Goal: Task Accomplishment & Management: Use online tool/utility

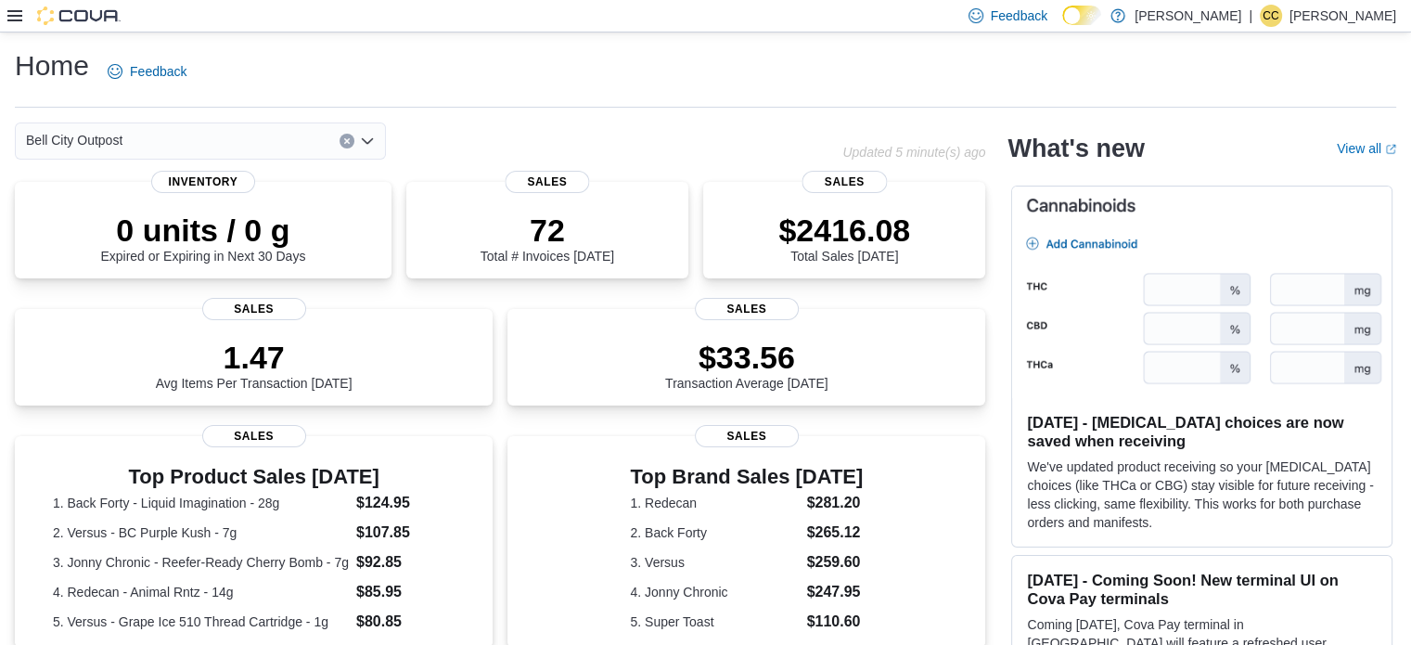
click at [15, 19] on icon at bounding box center [14, 15] width 15 height 15
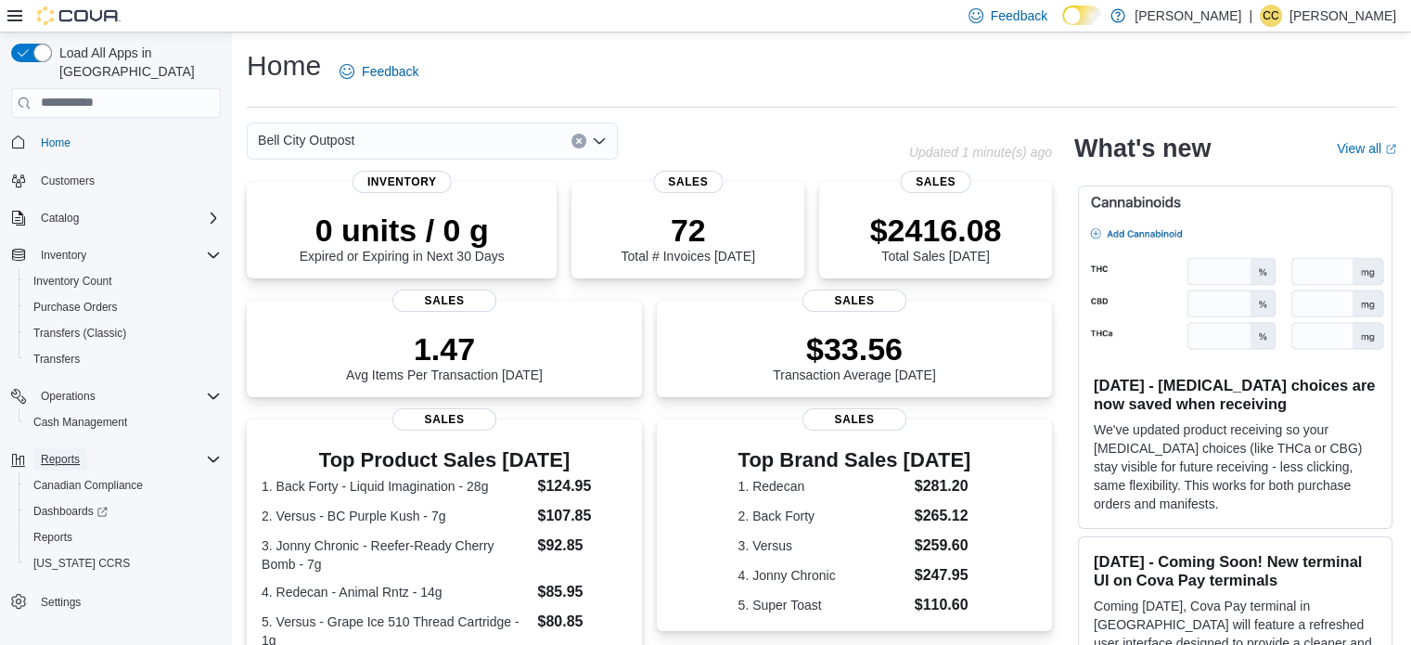
click at [69, 452] on span "Reports" at bounding box center [60, 459] width 39 height 15
click at [68, 452] on span "Reports" at bounding box center [60, 459] width 39 height 15
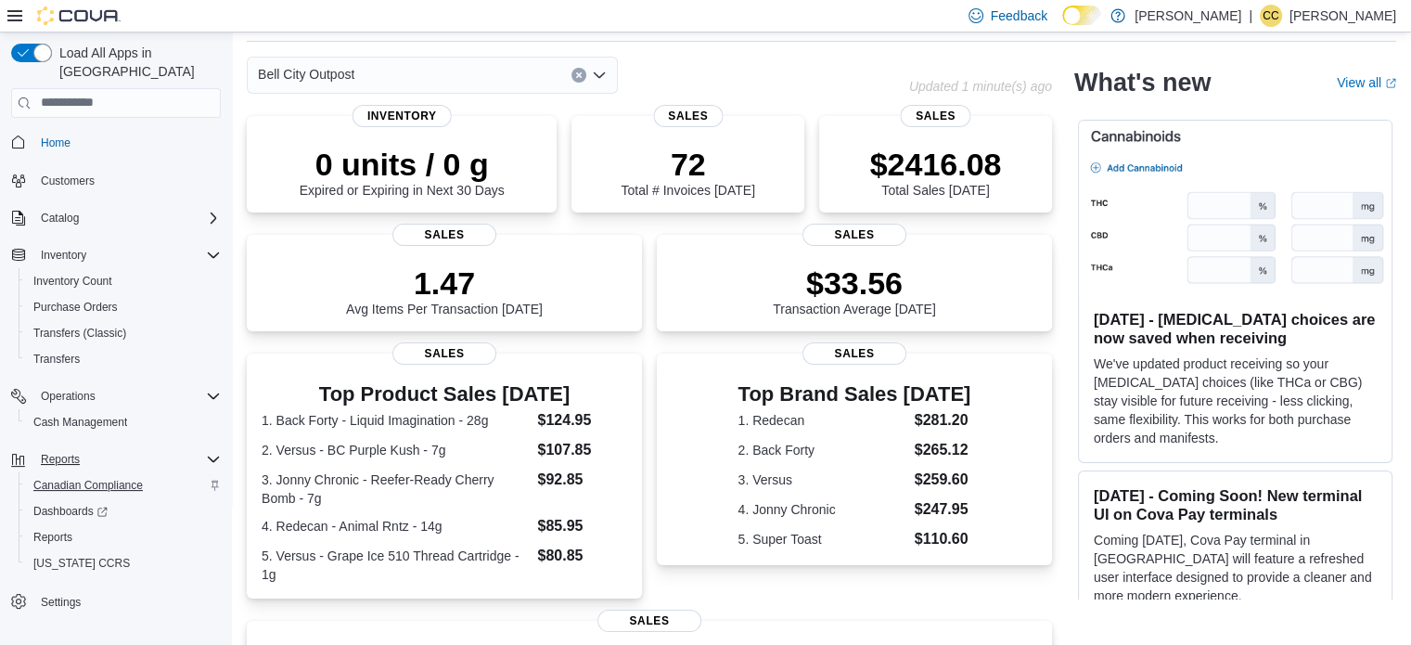
scroll to position [93, 0]
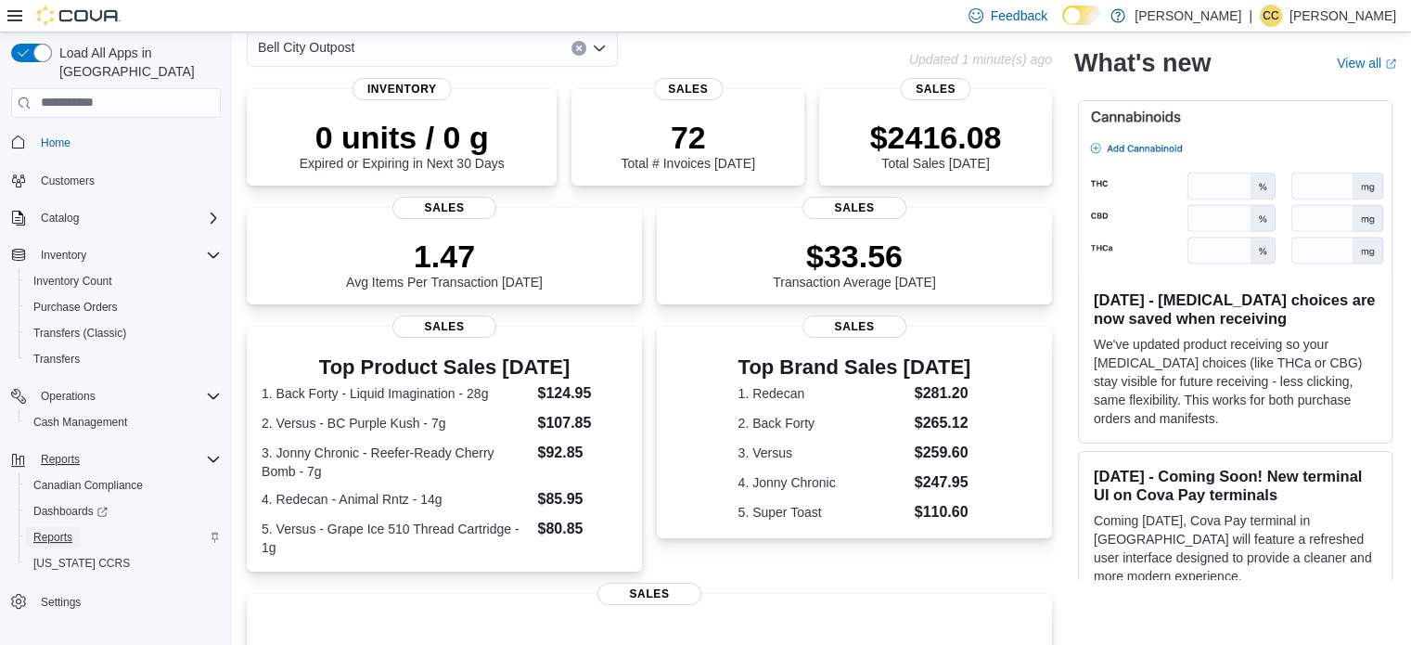
click at [55, 530] on span "Reports" at bounding box center [52, 537] width 39 height 15
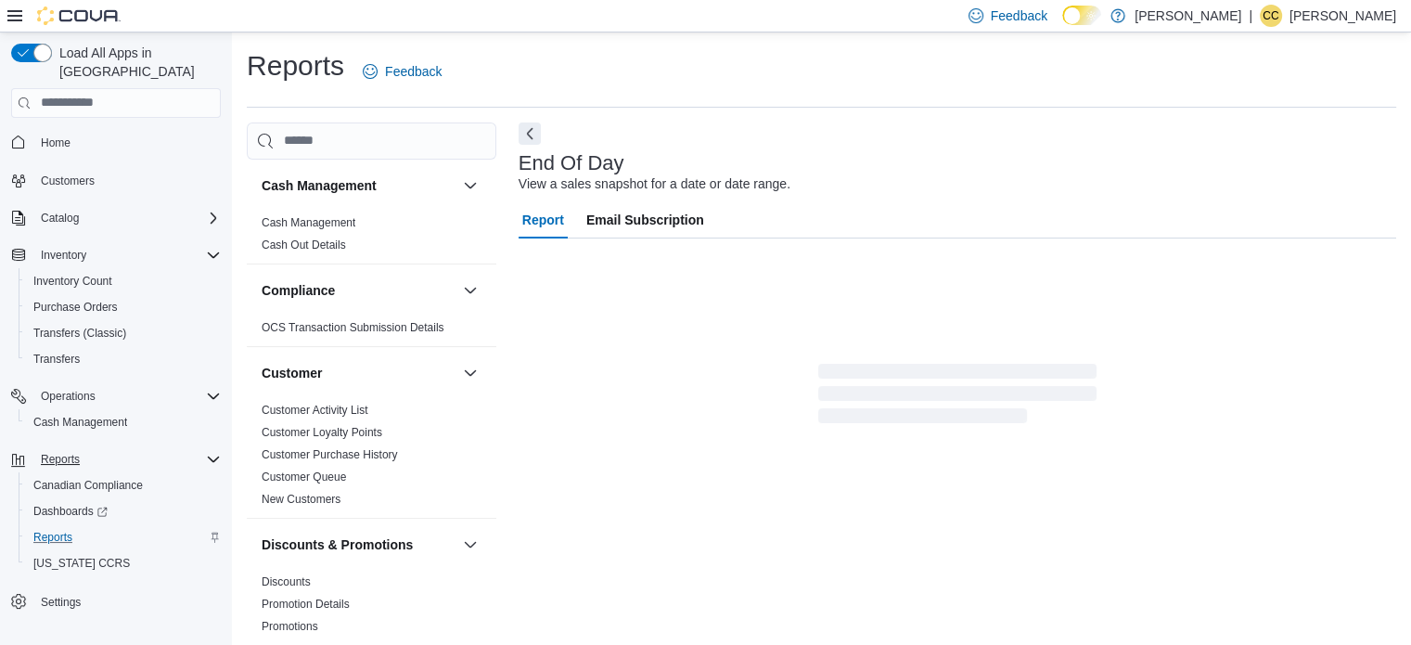
scroll to position [12, 0]
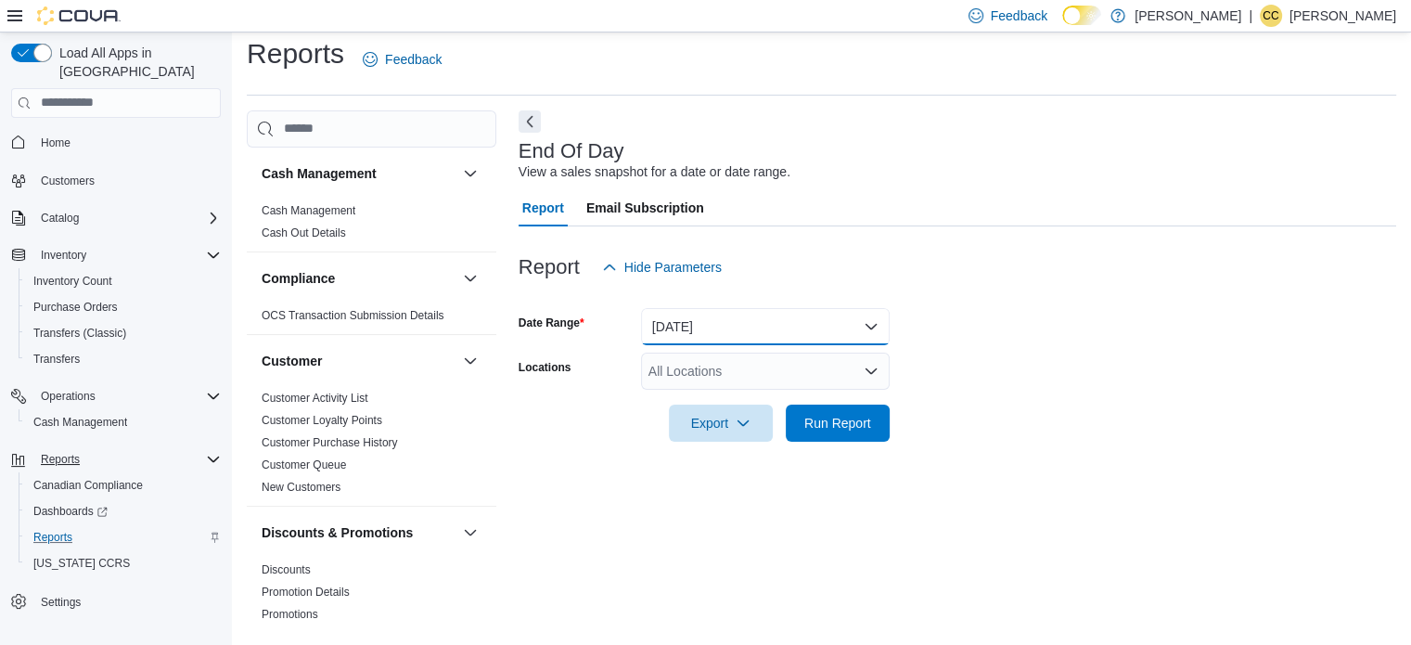
click at [723, 314] on button "Today" at bounding box center [765, 326] width 249 height 37
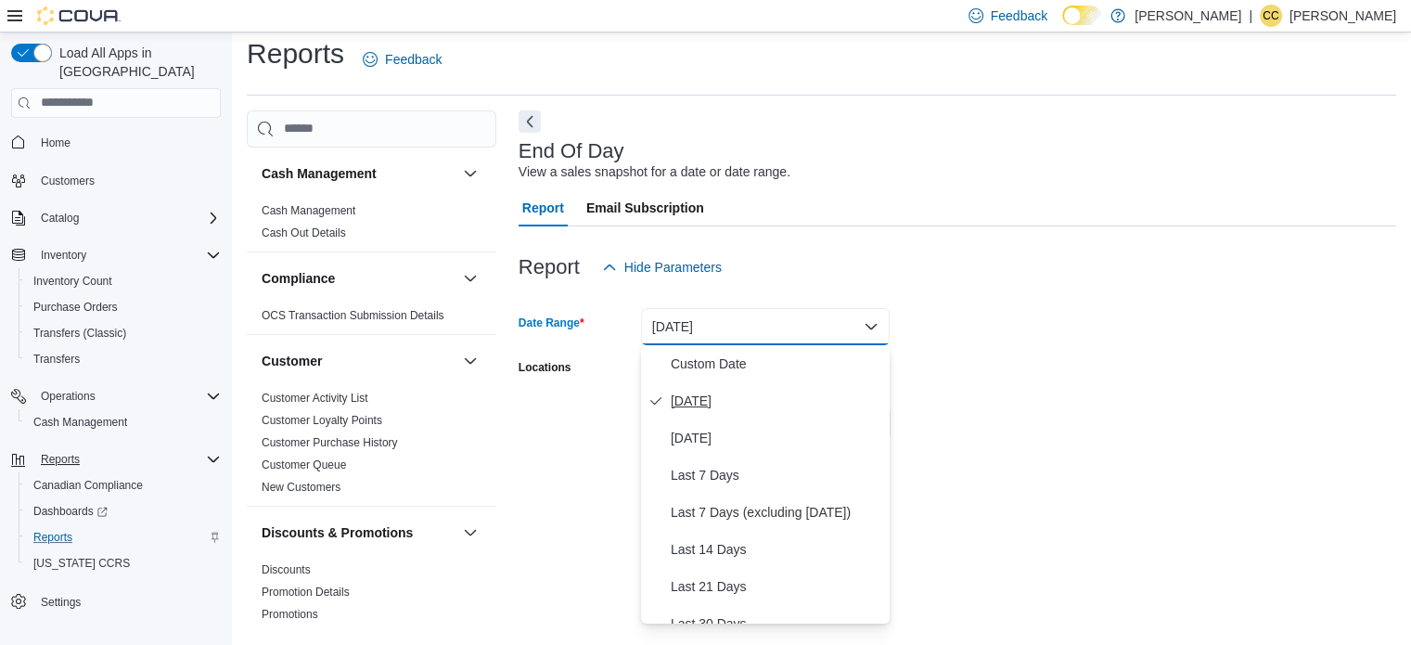
click at [716, 408] on span "Today" at bounding box center [777, 401] width 212 height 22
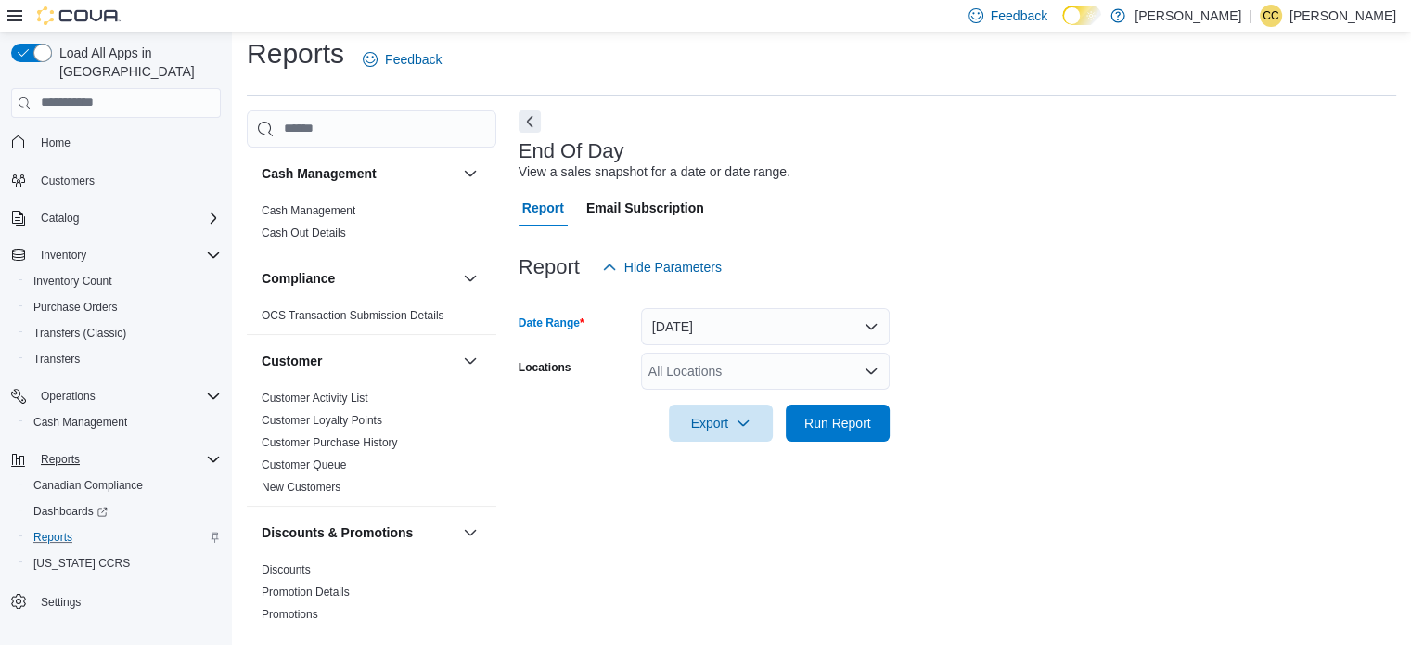
click at [710, 371] on div "All Locations" at bounding box center [765, 371] width 249 height 37
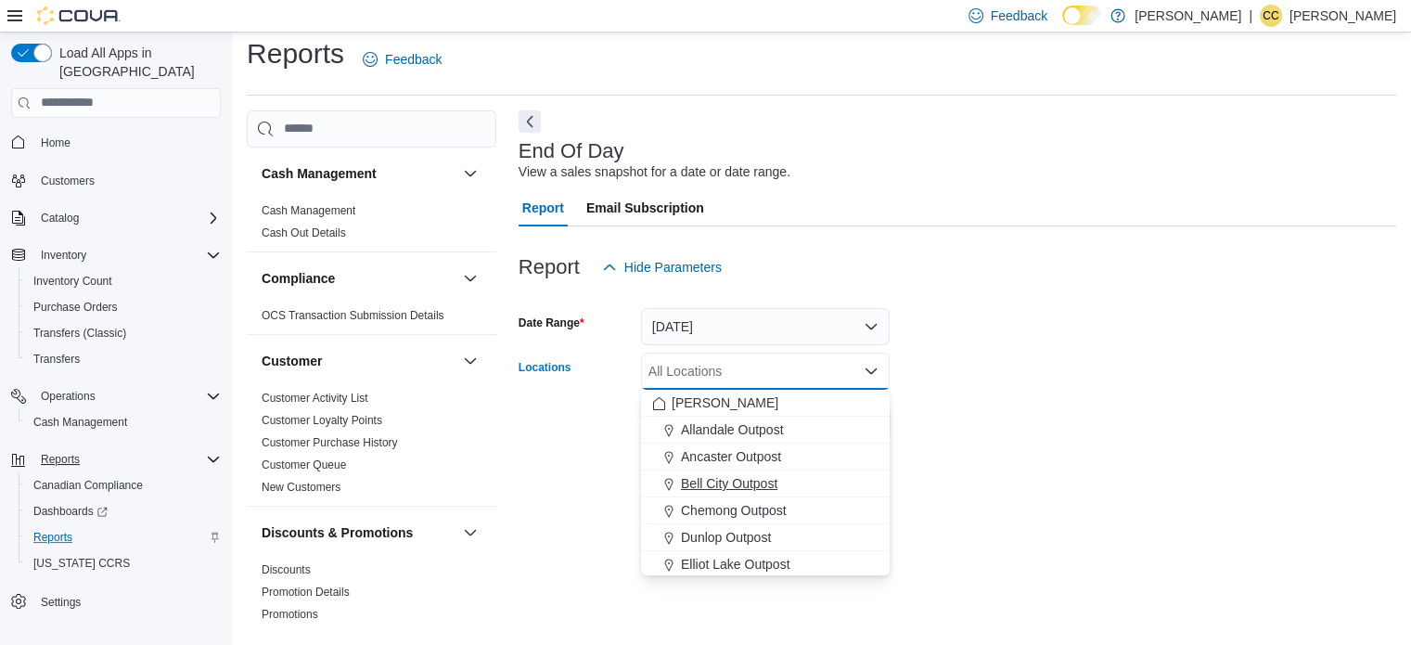
click at [713, 474] on span "Bell City Outpost" at bounding box center [729, 483] width 96 height 19
click at [1046, 405] on form "Date Range Today Locations Bell City Outpost Combo box. Selected. Bell City Out…" at bounding box center [958, 364] width 878 height 156
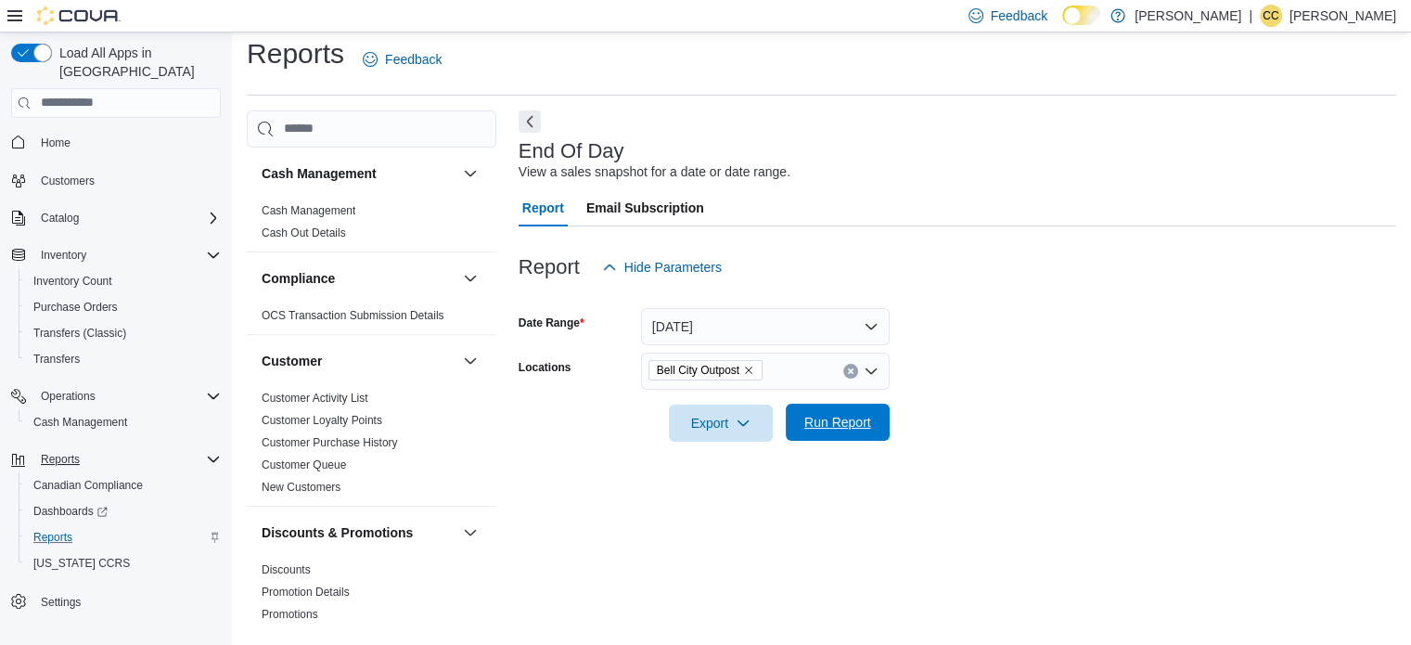
click at [834, 432] on span "Run Report" at bounding box center [838, 422] width 82 height 37
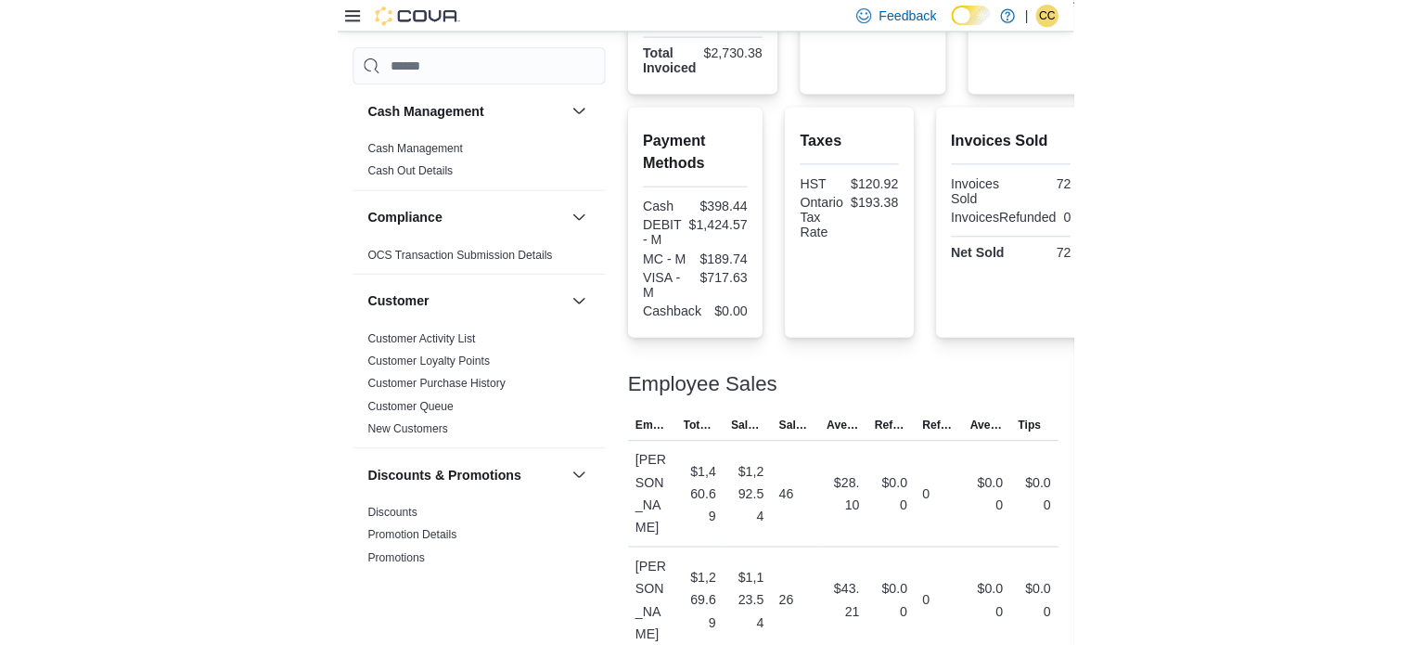
scroll to position [383, 0]
